Goal: Task Accomplishment & Management: Complete application form

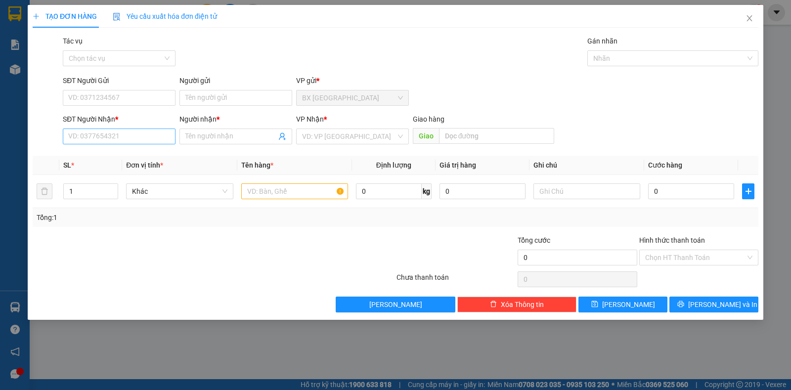
drag, startPoint x: 66, startPoint y: 122, endPoint x: 83, endPoint y: 130, distance: 18.1
click at [73, 127] on div "SĐT Người Nhận *" at bounding box center [119, 121] width 113 height 15
click at [83, 131] on input "SĐT Người Nhận *" at bounding box center [119, 137] width 113 height 16
click at [132, 161] on div "0898333038 - [PERSON_NAME]" at bounding box center [119, 156] width 101 height 11
type input "0898333038"
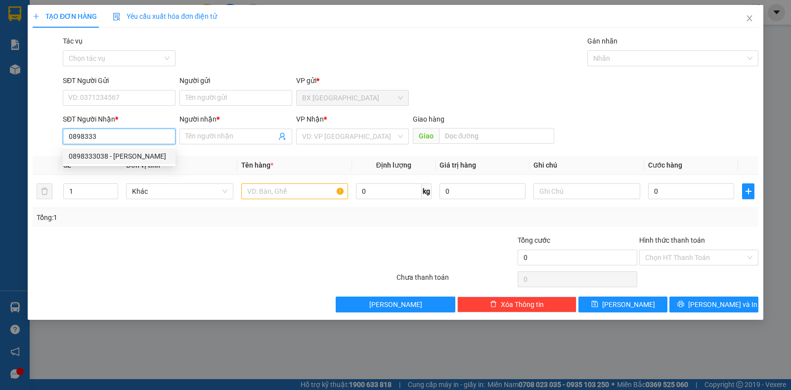
type input "TRINH"
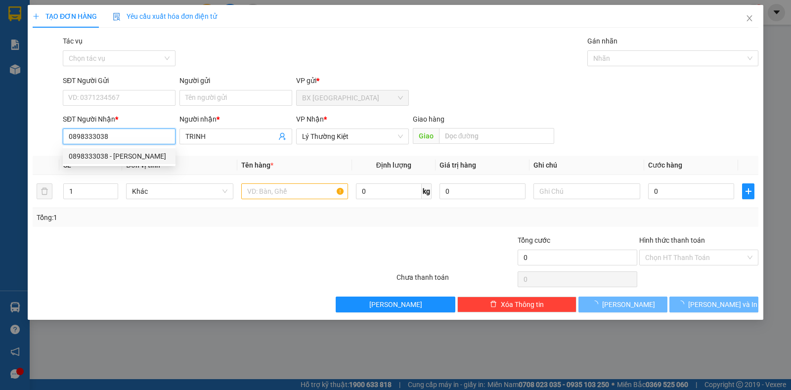
type input "30.000"
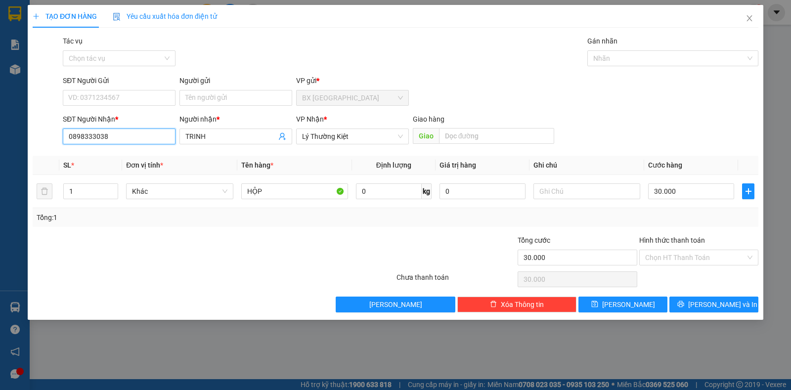
type input "0898333038"
click at [111, 81] on div "SĐT Người Gửi" at bounding box center [119, 80] width 113 height 11
click at [111, 90] on input "SĐT Người Gửi" at bounding box center [119, 98] width 113 height 16
click at [112, 93] on input "SĐT Người Gửi" at bounding box center [119, 98] width 113 height 16
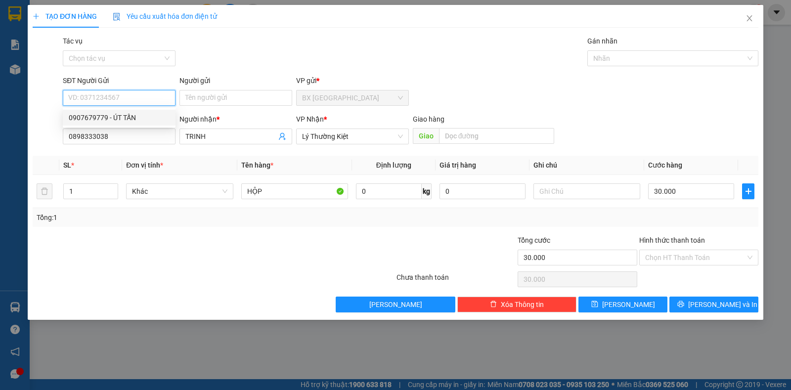
click at [112, 120] on div "0907679779 - ÚT TẤN" at bounding box center [119, 117] width 101 height 11
type input "0907679779"
type input "ÚT TẤN"
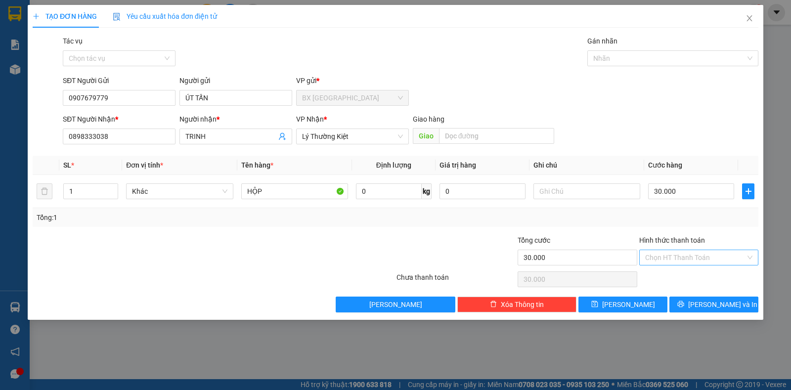
click at [667, 262] on input "Hình thức thanh toán" at bounding box center [695, 257] width 100 height 15
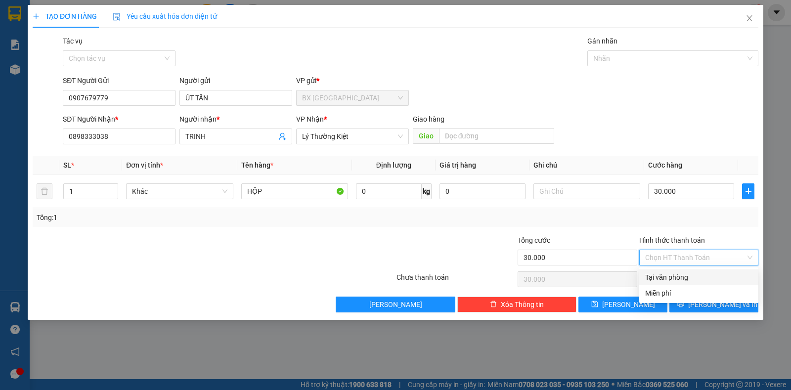
click at [666, 274] on div "Tại văn phòng" at bounding box center [698, 277] width 107 height 11
type input "0"
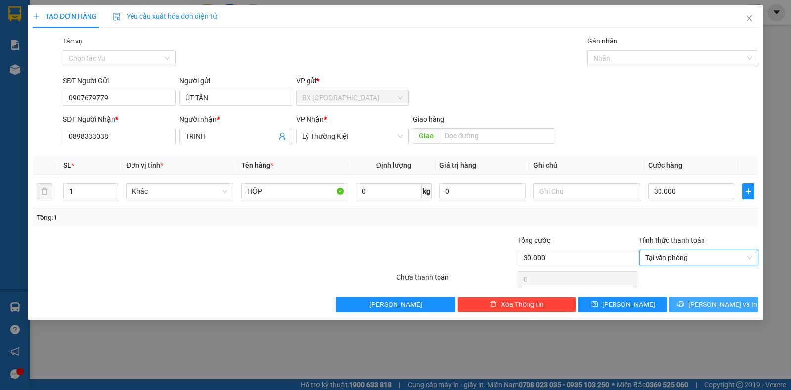
click at [683, 304] on button "[PERSON_NAME] và In" at bounding box center [713, 305] width 89 height 16
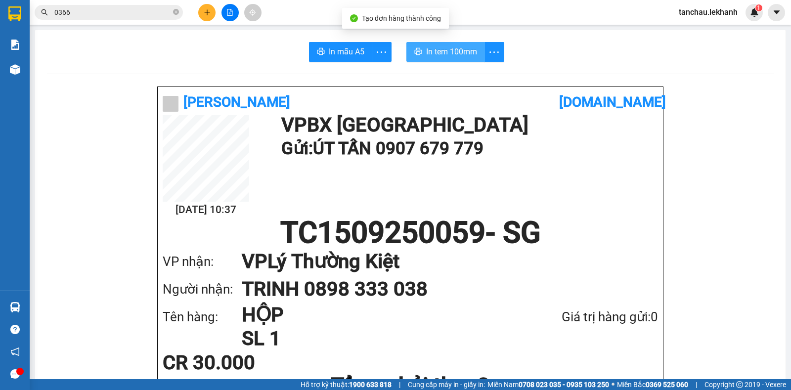
click at [457, 49] on span "In tem 100mm" at bounding box center [451, 51] width 51 height 12
